Goal: Task Accomplishment & Management: Complete application form

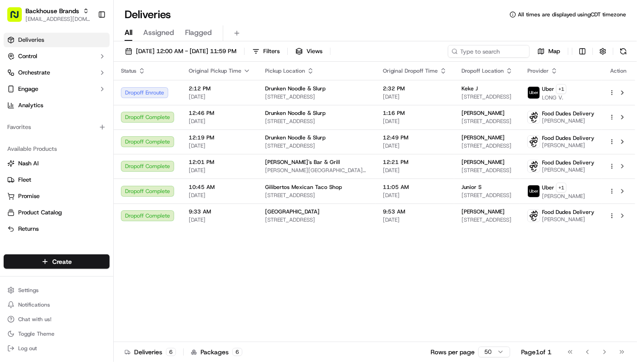
drag, startPoint x: 266, startPoint y: 290, endPoint x: 22, endPoint y: 241, distance: 248.7
click at [255, 290] on div "Status Original Pickup Time Pickup Location Original Dropoff Time Dropoff Locat…" at bounding box center [375, 202] width 522 height 281
click at [334, 286] on div "Status Original Pickup Time Pickup Location Original Dropoff Time Dropoff Locat…" at bounding box center [375, 202] width 522 height 281
click at [45, 40] on link "Deliveries" at bounding box center [57, 40] width 106 height 15
click at [77, 257] on html "Backhouse Brands service@fooddudesdelivery.com Toggle Sidebar Deliveries Contro…" at bounding box center [318, 181] width 637 height 362
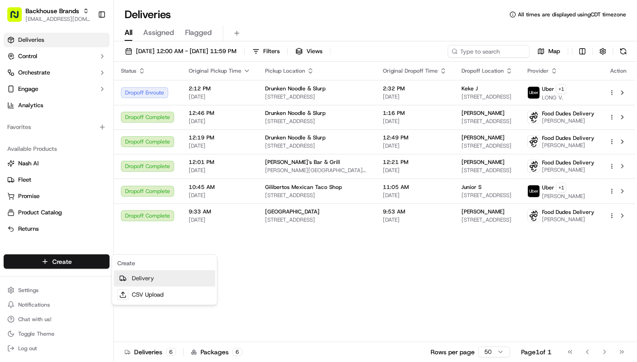
click at [151, 278] on link "Delivery" at bounding box center [164, 279] width 101 height 16
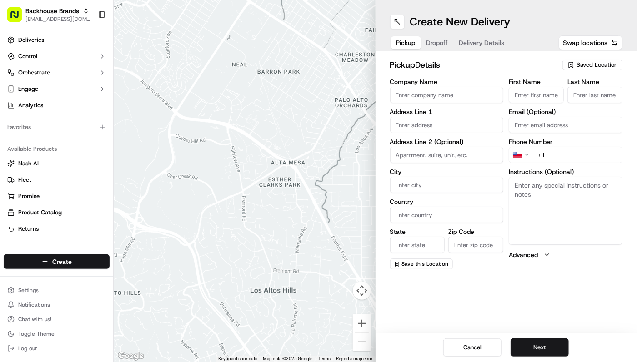
click at [411, 94] on input "Company Name" at bounding box center [447, 95] width 114 height 16
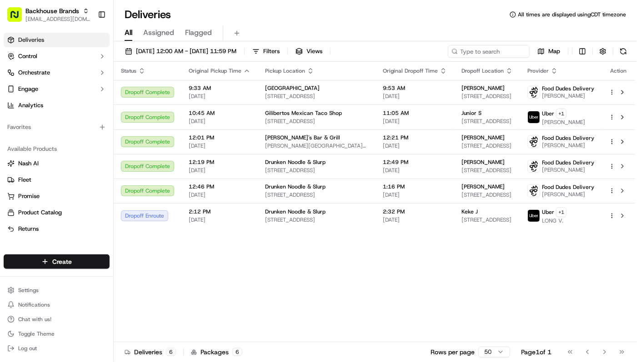
click at [235, 71] on span "Original Pickup Time" at bounding box center [215, 70] width 53 height 7
click at [249, 71] on th "Original Pickup Time" at bounding box center [219, 71] width 76 height 18
click at [246, 71] on icon "button" at bounding box center [247, 71] width 4 height 2
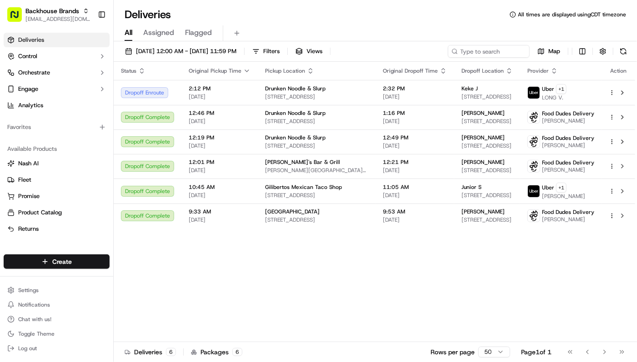
click at [388, 20] on div "Deliveries All times are displayed using CDT timezone" at bounding box center [375, 14] width 523 height 15
